Goal: Transaction & Acquisition: Purchase product/service

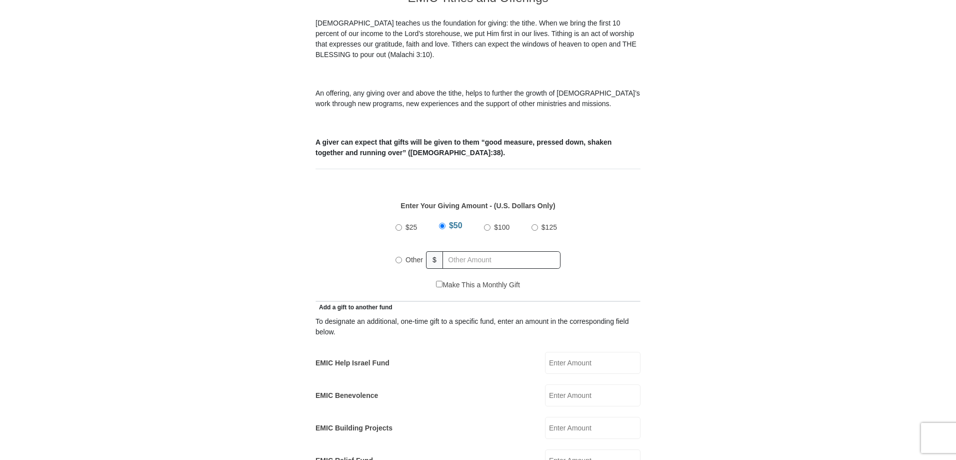
click at [487, 224] on input "$100" at bounding box center [487, 227] width 7 height 7
radio input "true"
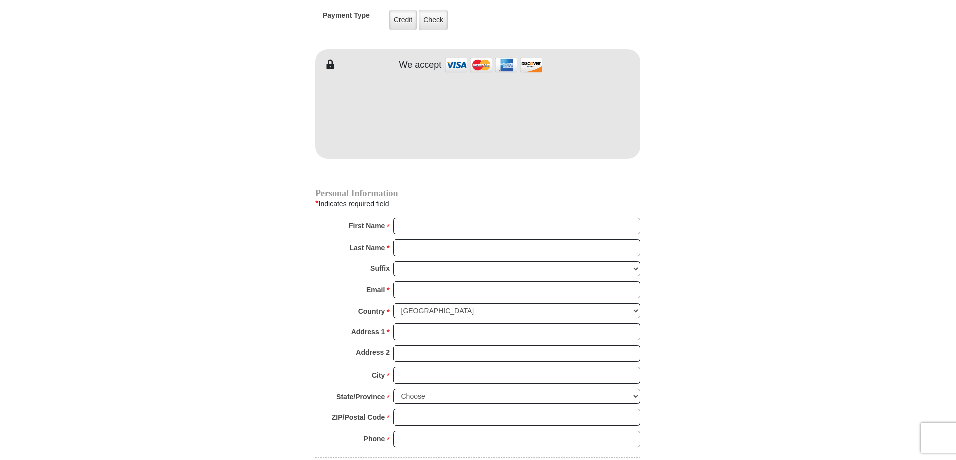
scroll to position [850, 0]
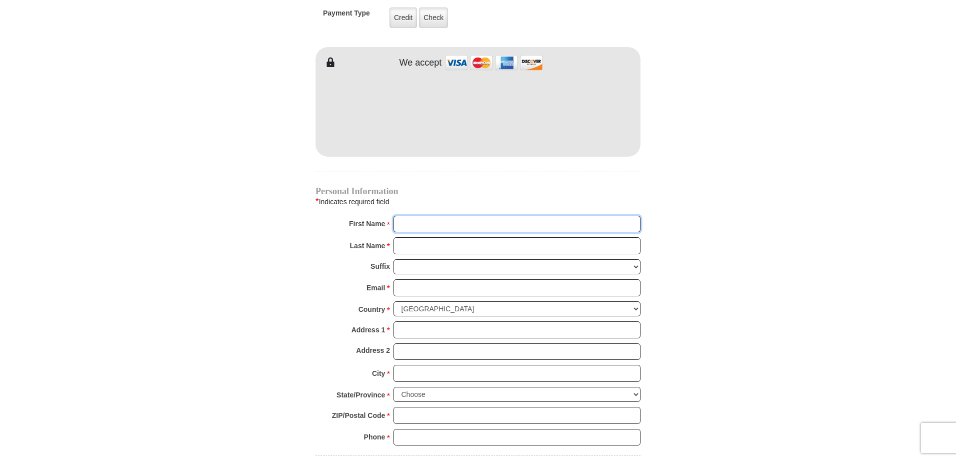
click at [439, 216] on input "First Name *" at bounding box center [517, 224] width 247 height 17
type input "[PERSON_NAME]"
click at [415, 238] on input "Last Name *" at bounding box center [517, 245] width 247 height 17
type input "[PERSON_NAME]"
click at [405, 279] on input "Email *" at bounding box center [517, 287] width 247 height 17
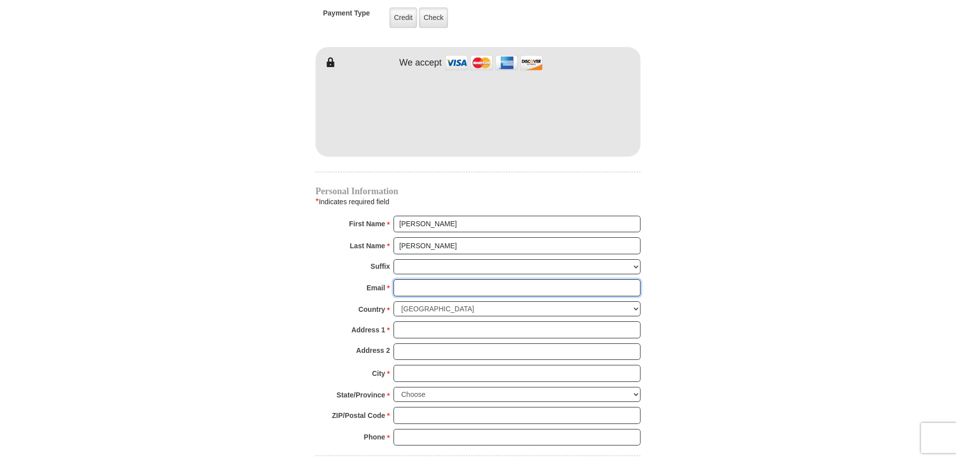
type input "[EMAIL_ADDRESS][DOMAIN_NAME]"
click at [408, 323] on input "Address 1 *" at bounding box center [517, 329] width 247 height 17
type input "14420 Broomstick"
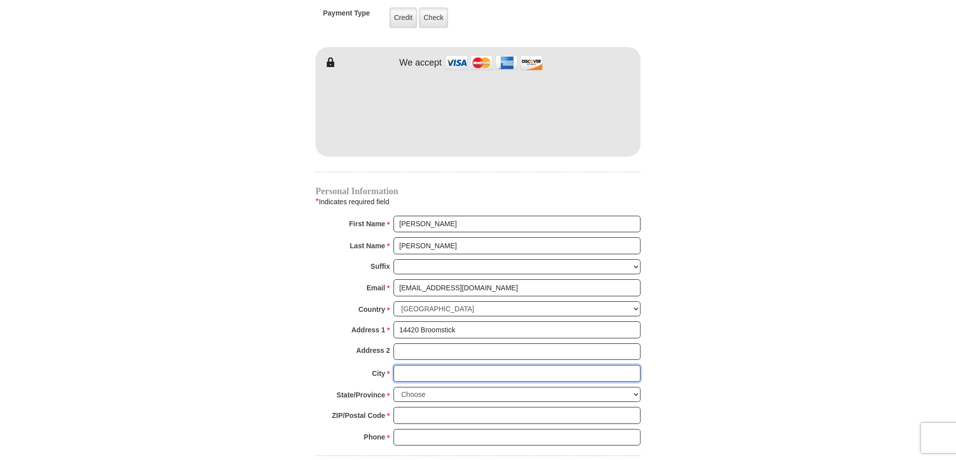
type input "Haslet"
select select "[GEOGRAPHIC_DATA]"
type input "76052"
type input "9402103346"
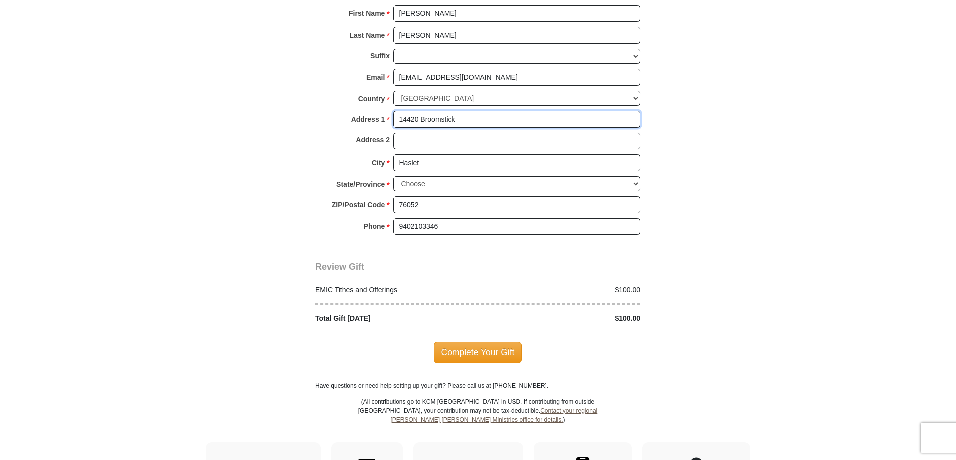
scroll to position [1100, 0]
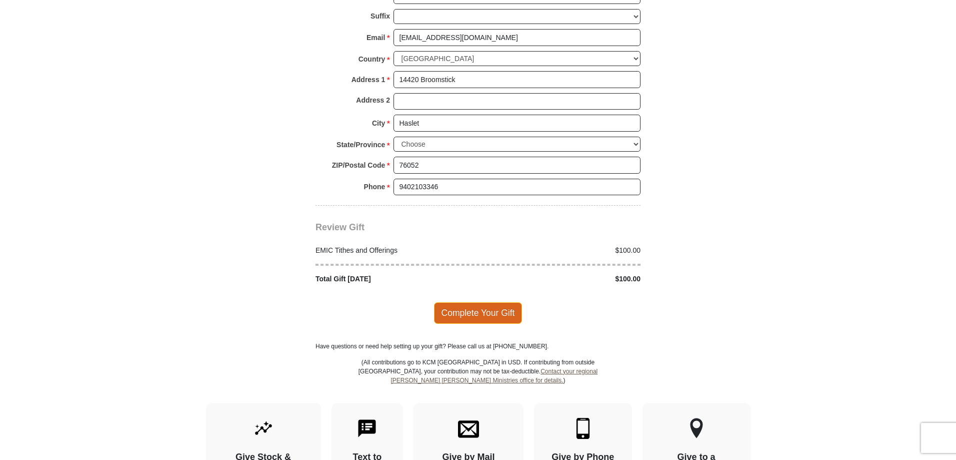
click at [483, 302] on span "Complete Your Gift" at bounding box center [478, 312] width 89 height 21
